Goal: Information Seeking & Learning: Learn about a topic

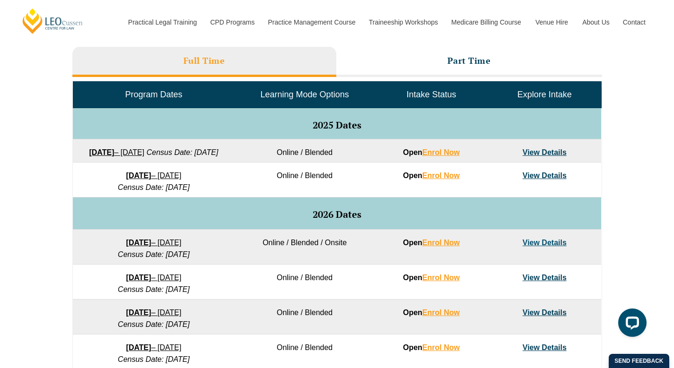
click at [546, 152] on link "View Details" at bounding box center [544, 152] width 44 height 8
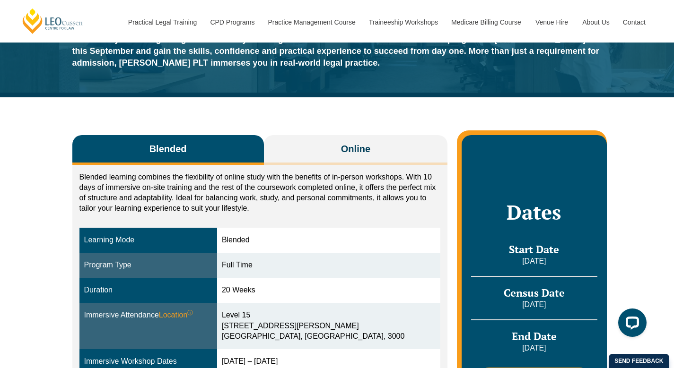
scroll to position [48, 0]
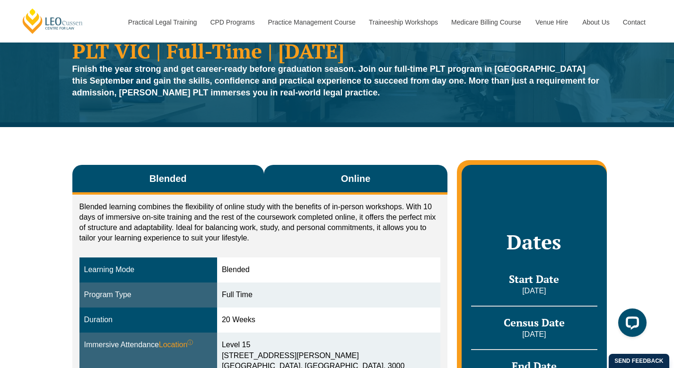
click at [349, 167] on button "Online" at bounding box center [356, 180] width 184 height 30
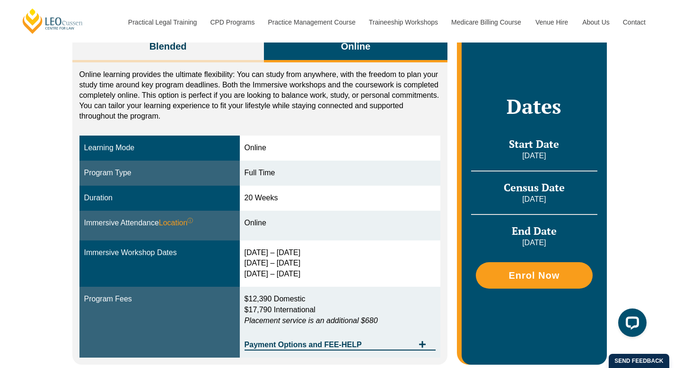
scroll to position [179, 0]
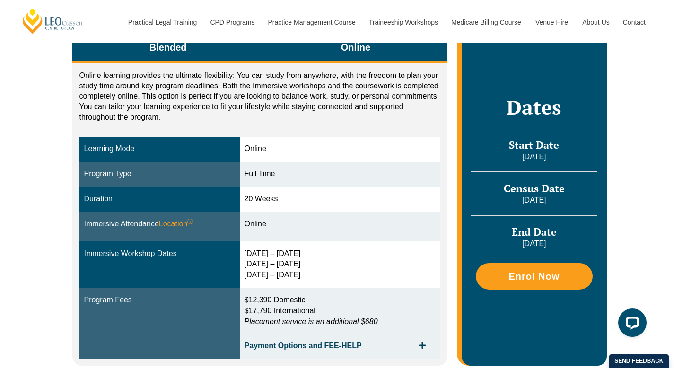
click at [186, 51] on span "Blended" at bounding box center [167, 47] width 37 height 13
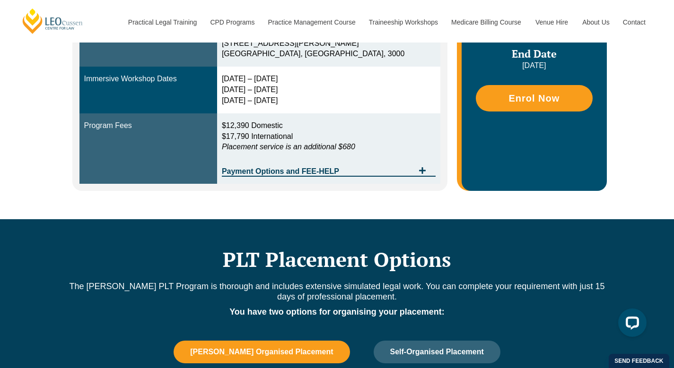
scroll to position [378, 0]
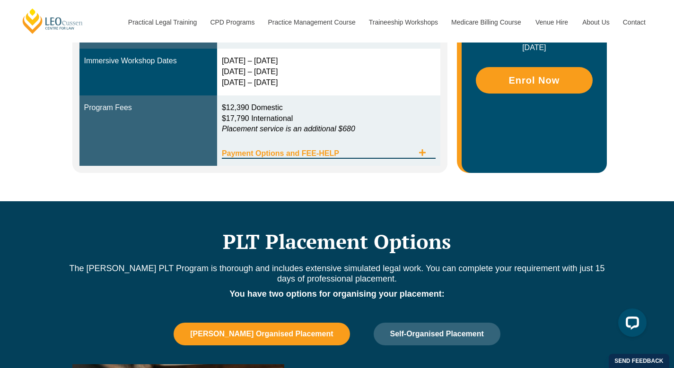
click at [422, 155] on icon "Tabs. Open items with Enter or Space, close with Escape and navigate using the …" at bounding box center [422, 152] width 7 height 7
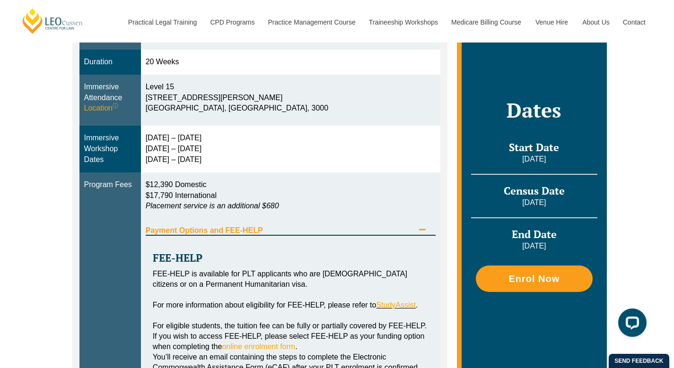
scroll to position [297, 0]
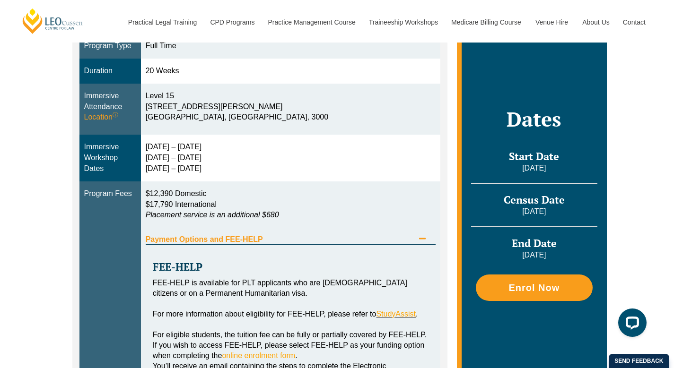
click at [420, 236] on icon "Tabs. Open items with Enter or Space, close with Escape and navigate using the …" at bounding box center [422, 239] width 8 height 8
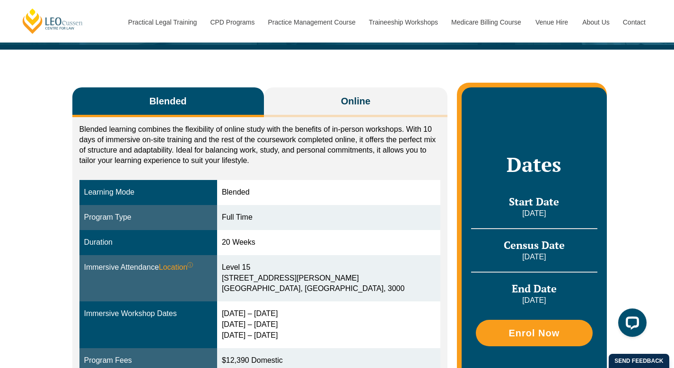
scroll to position [0, 0]
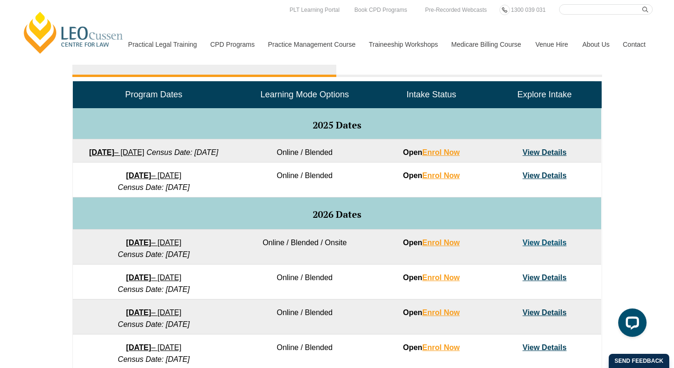
click at [533, 154] on link "View Details" at bounding box center [544, 152] width 44 height 8
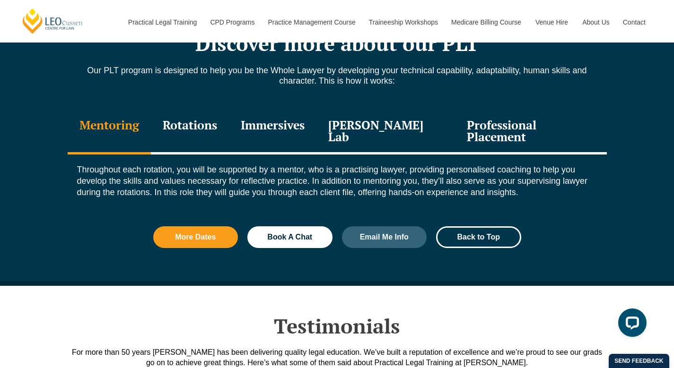
scroll to position [1048, 0]
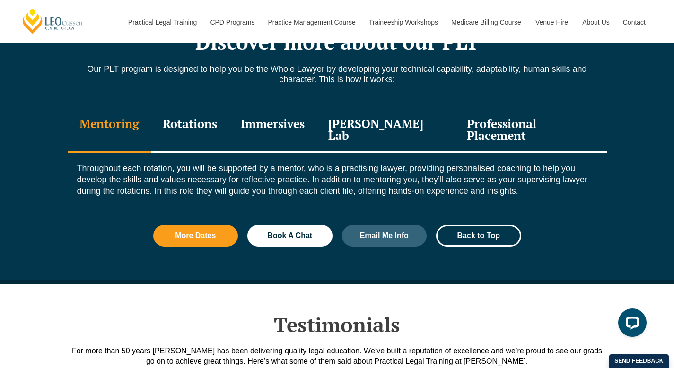
click at [188, 113] on div "Rotations" at bounding box center [190, 130] width 78 height 45
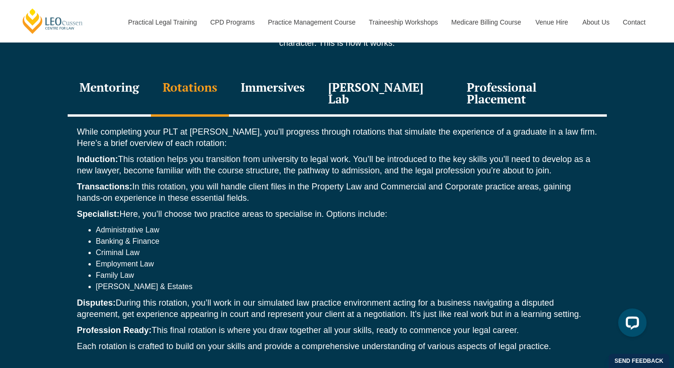
scroll to position [1085, 0]
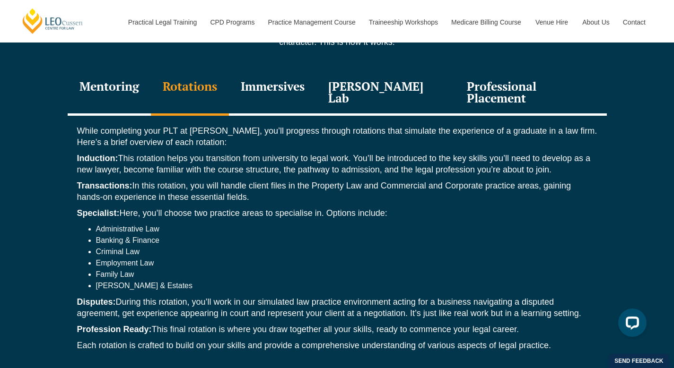
click at [281, 84] on div "Immersives" at bounding box center [272, 93] width 87 height 45
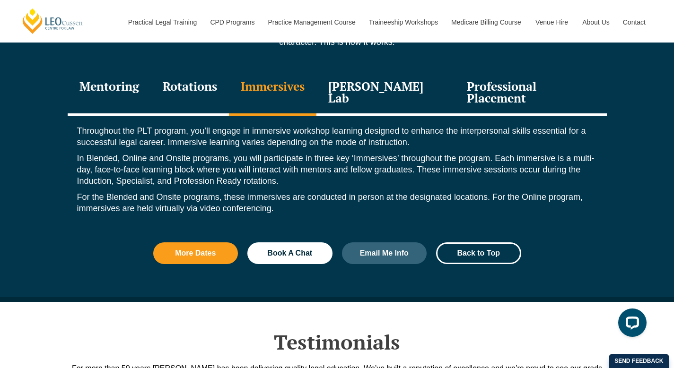
click at [365, 86] on div "Leo Justice Lab" at bounding box center [385, 93] width 139 height 45
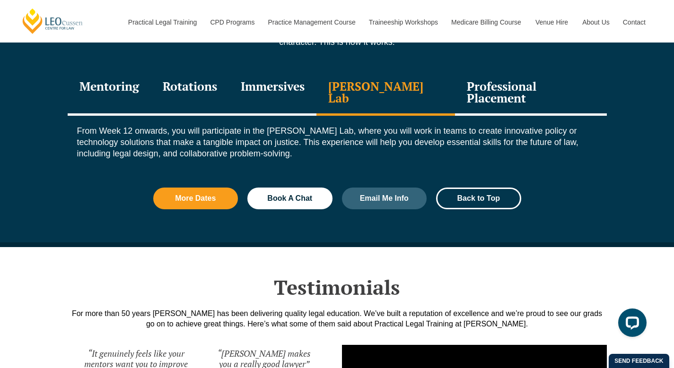
click at [504, 85] on div "Professional Placement" at bounding box center [530, 93] width 151 height 45
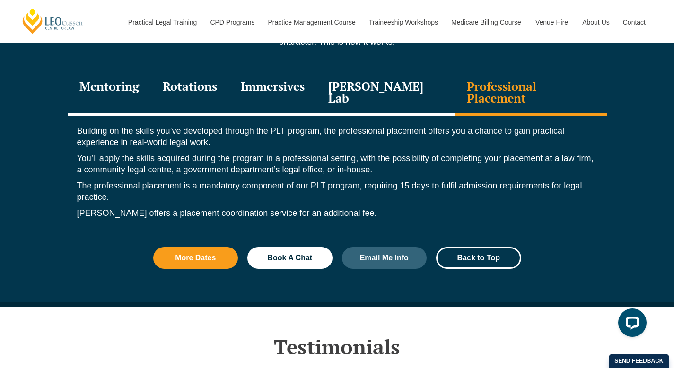
click at [125, 87] on div "Mentoring" at bounding box center [109, 93] width 83 height 45
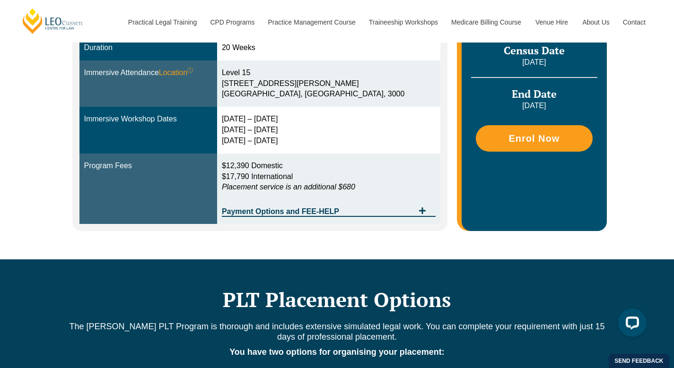
scroll to position [331, 0]
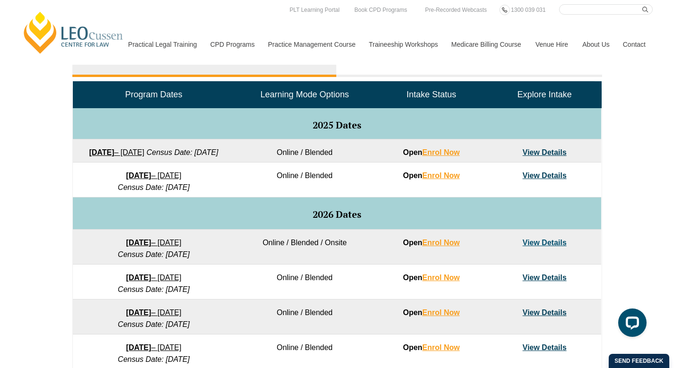
click at [534, 155] on link "View Details" at bounding box center [544, 152] width 44 height 8
